Goal: Task Accomplishment & Management: Use online tool/utility

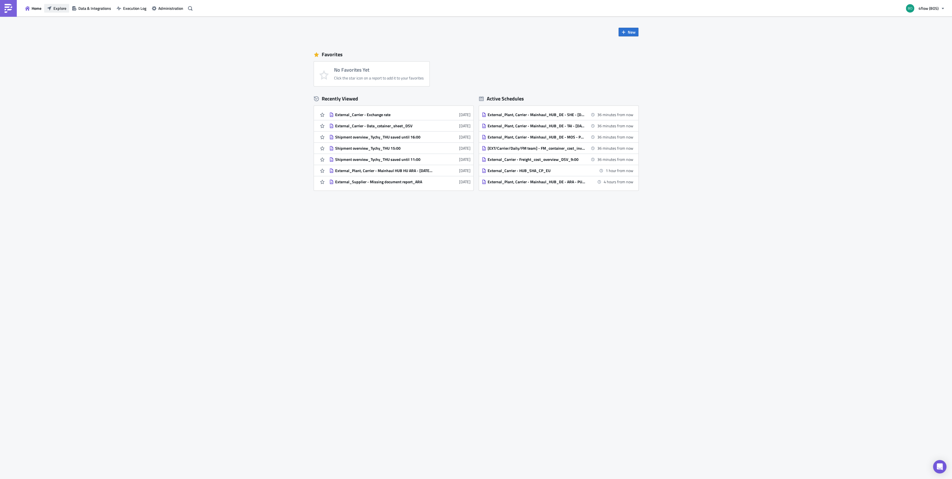
click at [56, 6] on span "Explore" at bounding box center [59, 8] width 13 height 6
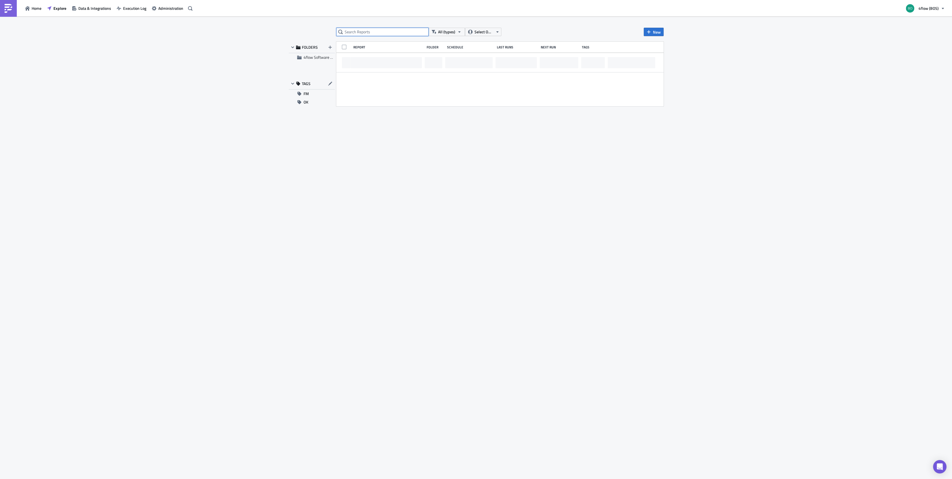
click at [354, 30] on input "text" at bounding box center [382, 32] width 92 height 8
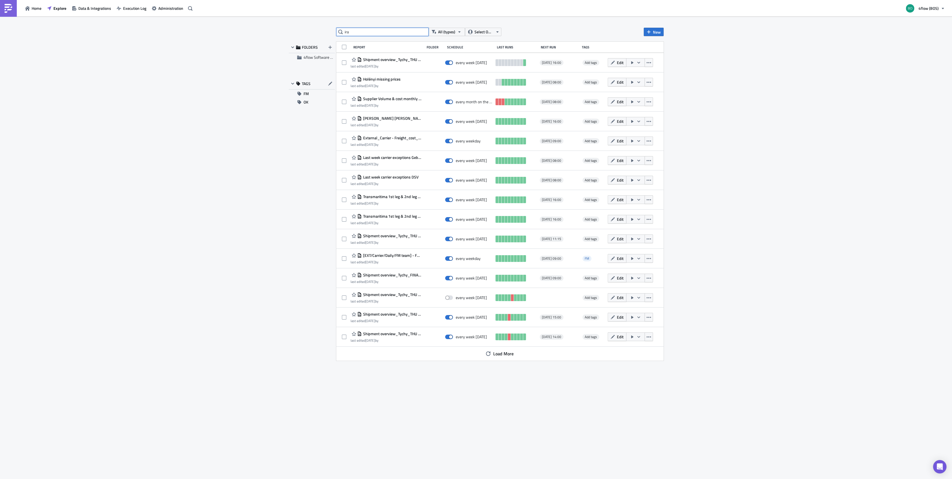
type input "ira"
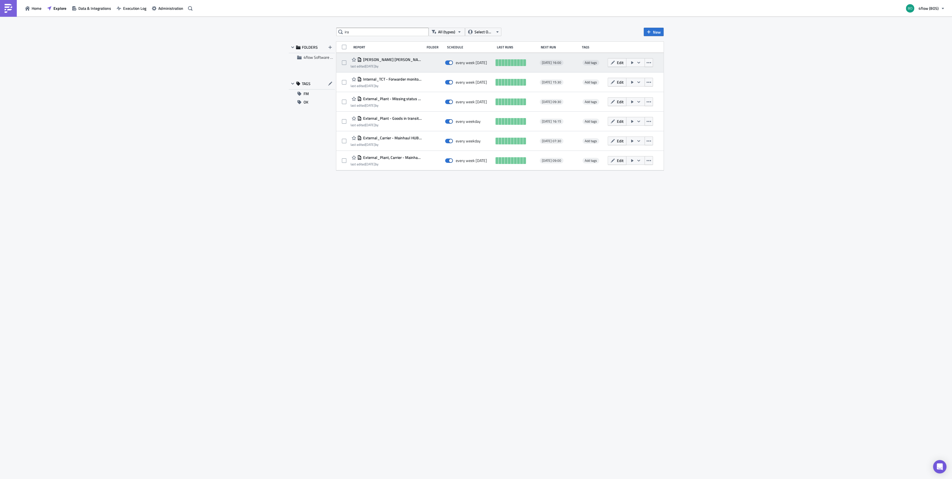
click at [399, 61] on span "[PERSON_NAME] [PERSON_NAME] container report_BOS IRA" at bounding box center [392, 59] width 60 height 5
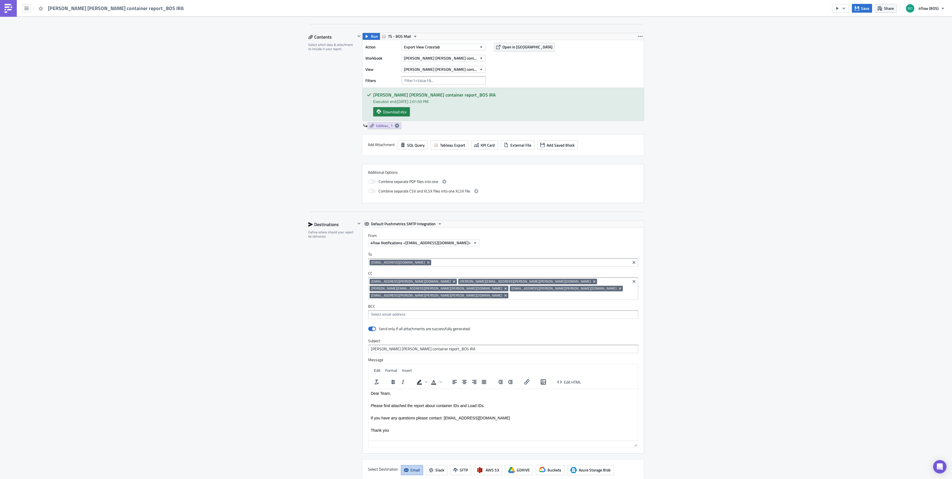
scroll to position [224, 0]
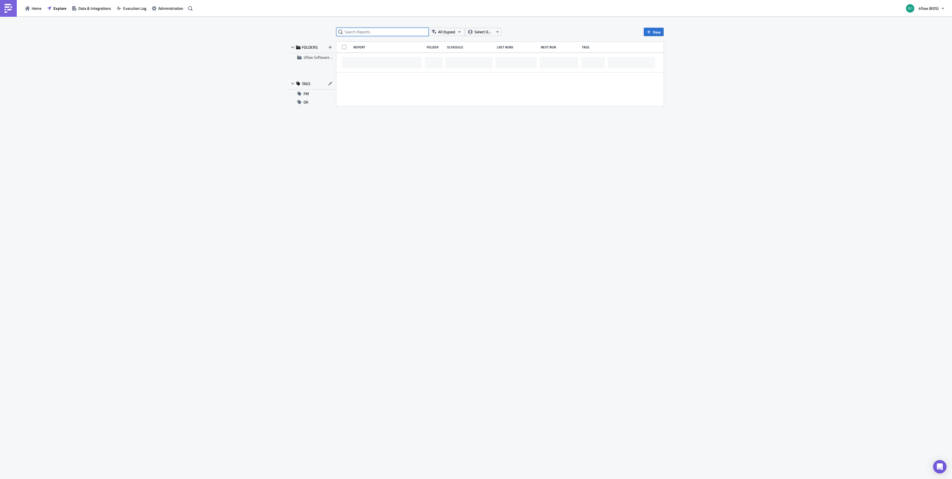
click at [378, 34] on input "text" at bounding box center [382, 32] width 92 height 8
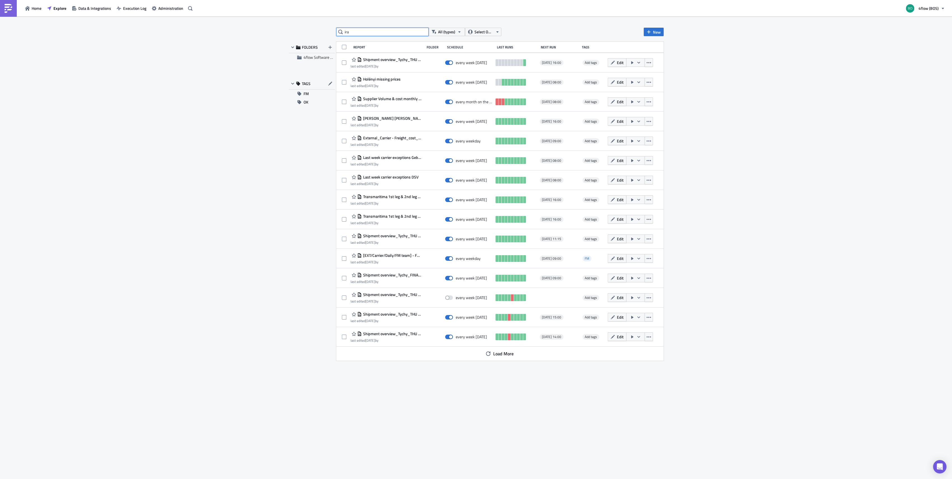
type input "ira"
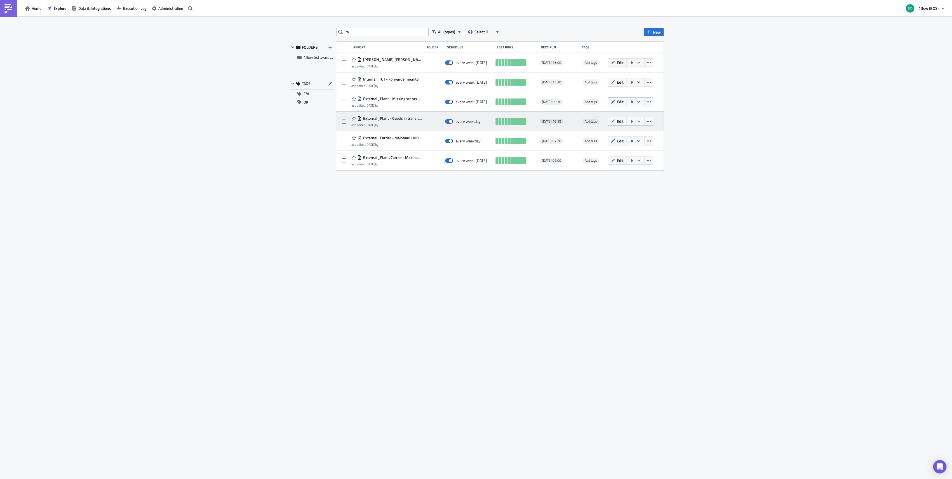
click at [402, 118] on span "External_Plant - Goods in transit Seafreight - Oversea plants_IRA" at bounding box center [392, 118] width 60 height 5
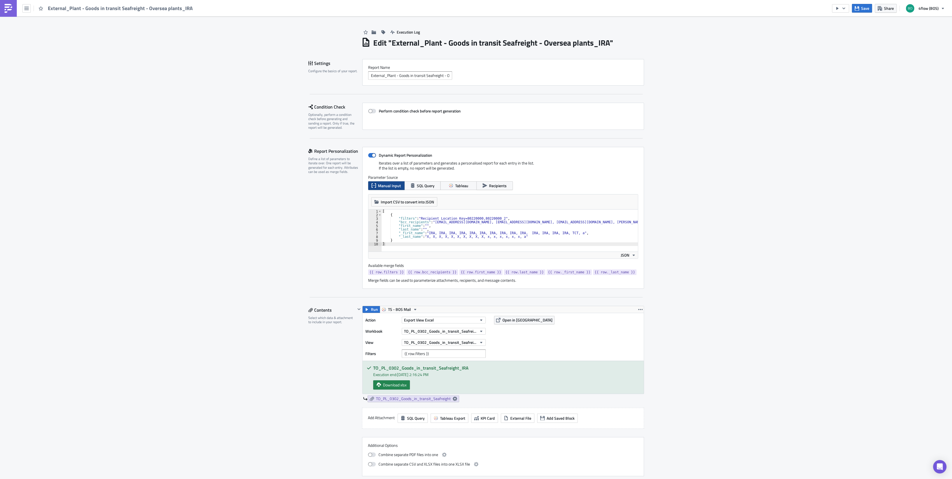
click at [486, 222] on div "[ { "filters" : "Recipient Location Key=80220000,80220000_2" , "bcc_recipients"…" at bounding box center [683, 232] width 604 height 44
click at [633, 223] on div "[ { "filters" : "Recipient Location Key=80220000,80220000_2" , "bcc_recipients"…" at bounding box center [336, 232] width 604 height 44
click at [601, 223] on div "[ { "filters" : "Recipient Location Key=80220000,80220000_2" , "bcc_recipients"…" at bounding box center [336, 232] width 604 height 44
paste textarea "[EMAIL_ADDRESS][DOMAIN_NAME]"
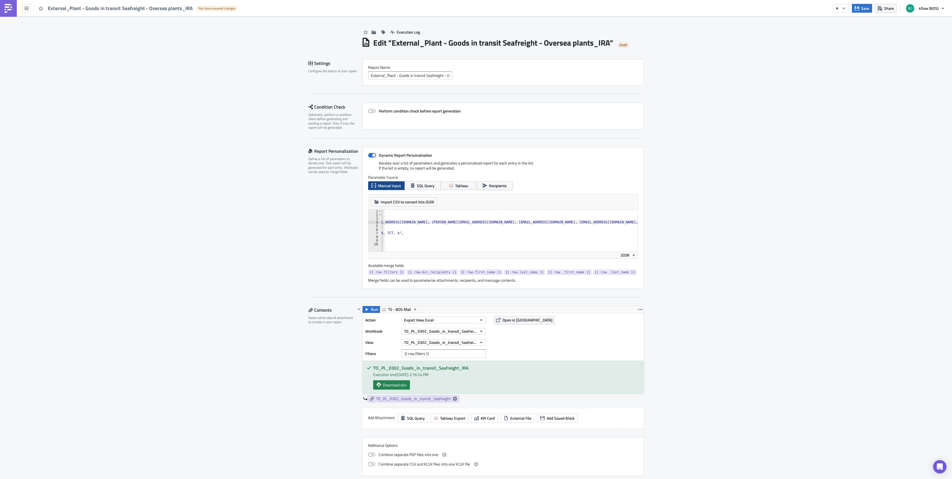
scroll to position [0, 0]
click at [503, 237] on div "[ { "filters" : "Recipient Location Key=80220000,80220000_2" , "bcc_recipients"…" at bounding box center [697, 232] width 632 height 44
click at [552, 233] on div "[ { "filters" : "Recipient Location Key=80220000,80220000_2" , "bcc_recipients"…" at bounding box center [697, 232] width 632 height 44
click at [548, 234] on div "[ { "filters" : "Recipient Location Key=80220000,80220000_2" , "bcc_recipients"…" at bounding box center [697, 232] width 632 height 44
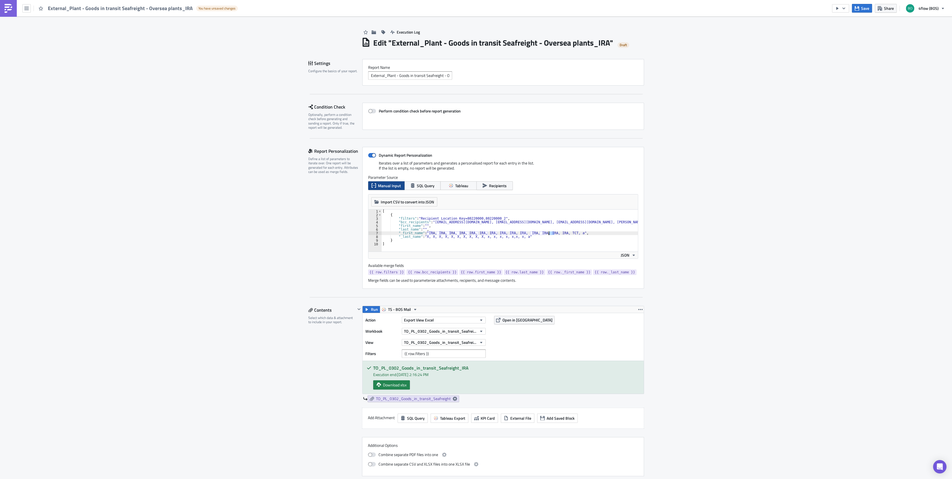
click at [548, 234] on div "[ { "filters" : "Recipient Location Key=80220000,80220000_2" , "bcc_recipients"…" at bounding box center [697, 232] width 632 height 44
click at [556, 232] on div "[ { "filters" : "Recipient Location Key=80220000,80220000_2" , "bcc_recipients"…" at bounding box center [697, 232] width 632 height 44
click at [554, 233] on div "[ { "filters" : "Recipient Location Key=80220000,80220000_2" , "bcc_recipients"…" at bounding box center [697, 232] width 632 height 44
paste textarea "IRA"
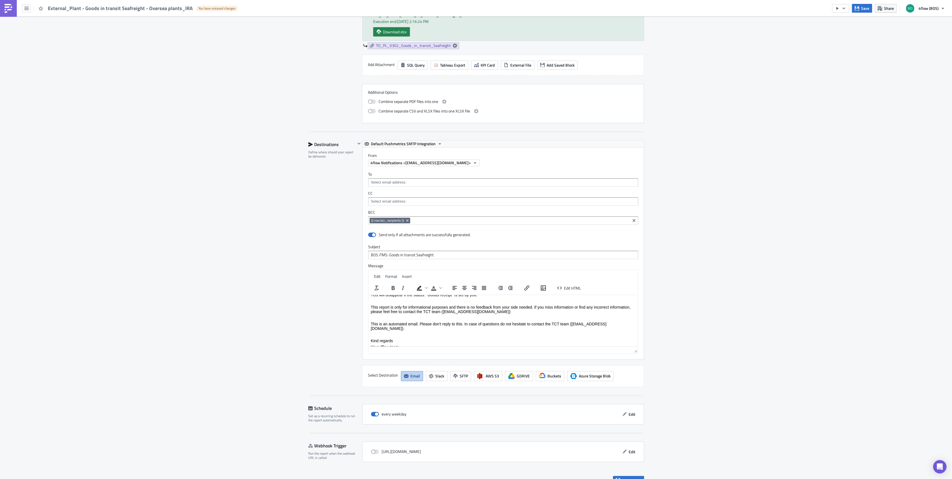
scroll to position [363, 0]
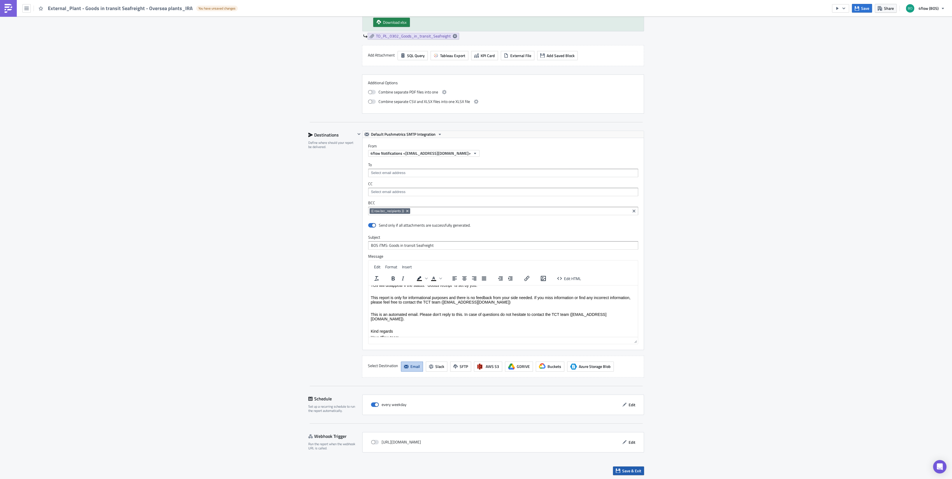
type textarea ""_first_name": "IRA, IRA, IRA, IRA, IRA, IRA, IRA, IRA, IRA, IRA, IRA, IRA, IRA…"
click at [631, 467] on button "Save & Exit" at bounding box center [628, 471] width 31 height 9
